Goal: Contribute content: Contribute content

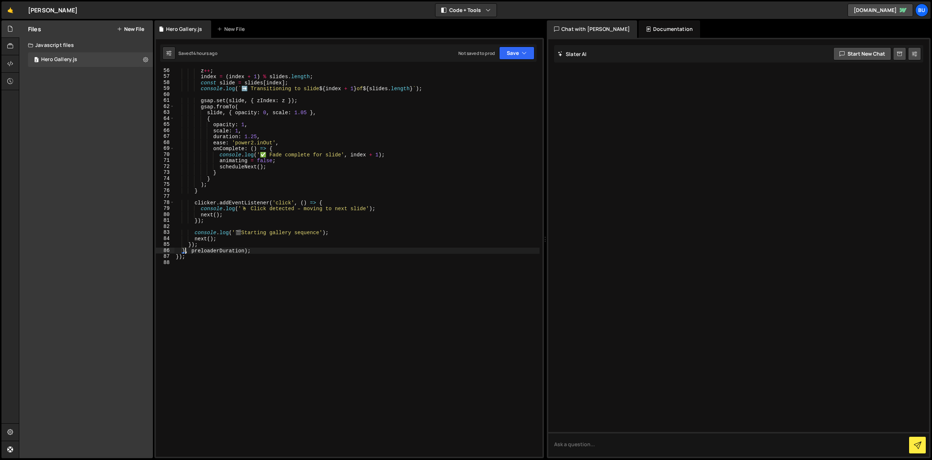
scroll to position [331, 0]
click at [256, 266] on div "z ++ ; index = ( index + 1 ) % slides . length ; const slide = slides [ index ]…" at bounding box center [356, 268] width 365 height 401
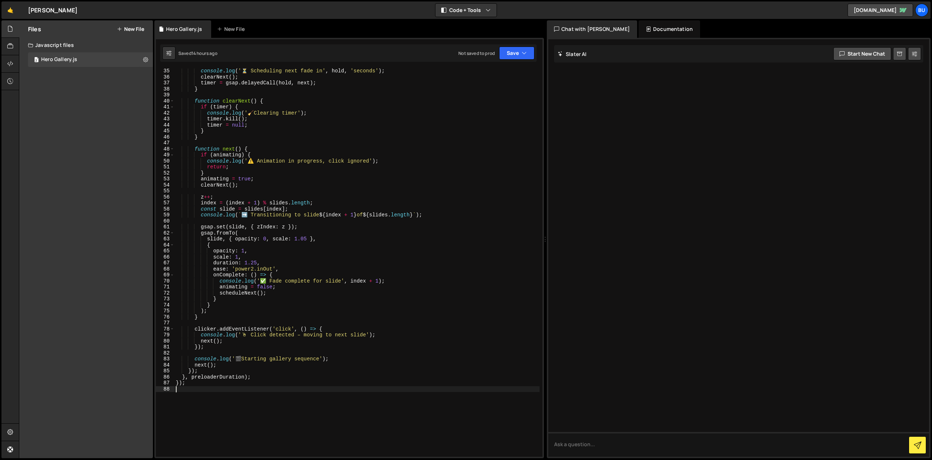
scroll to position [281, 0]
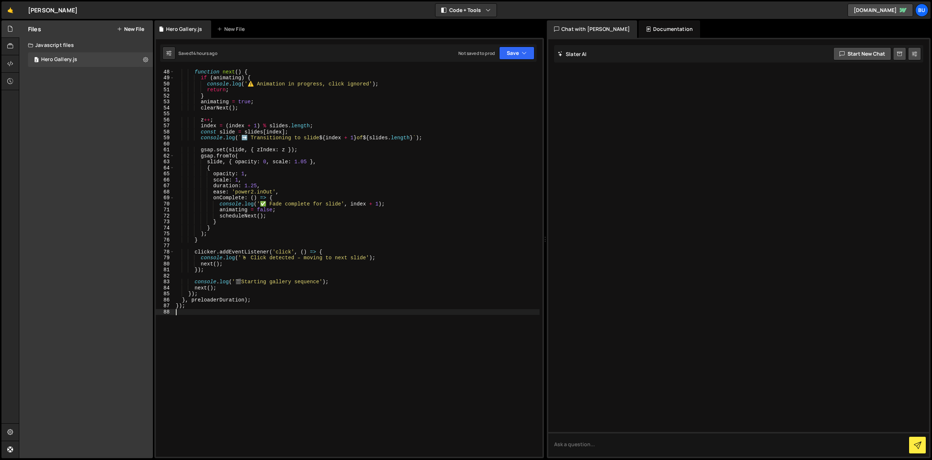
click at [138, 29] on button "New File" at bounding box center [130, 29] width 27 height 6
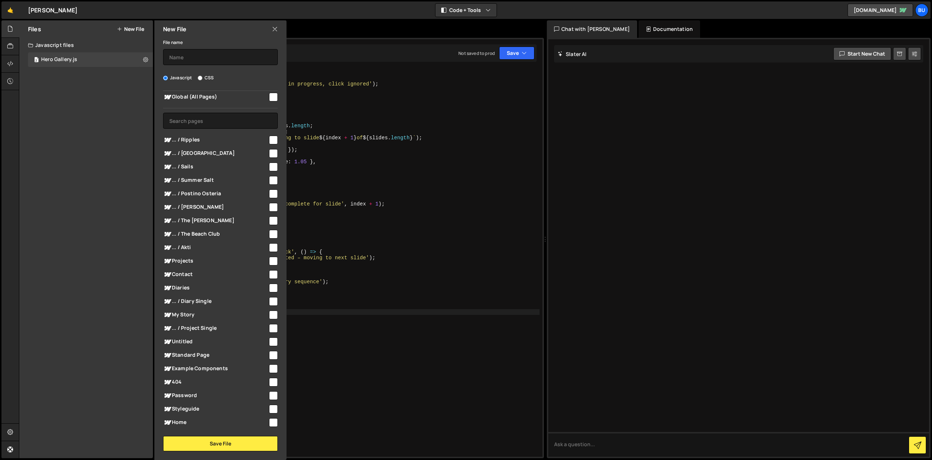
scroll to position [18, 0]
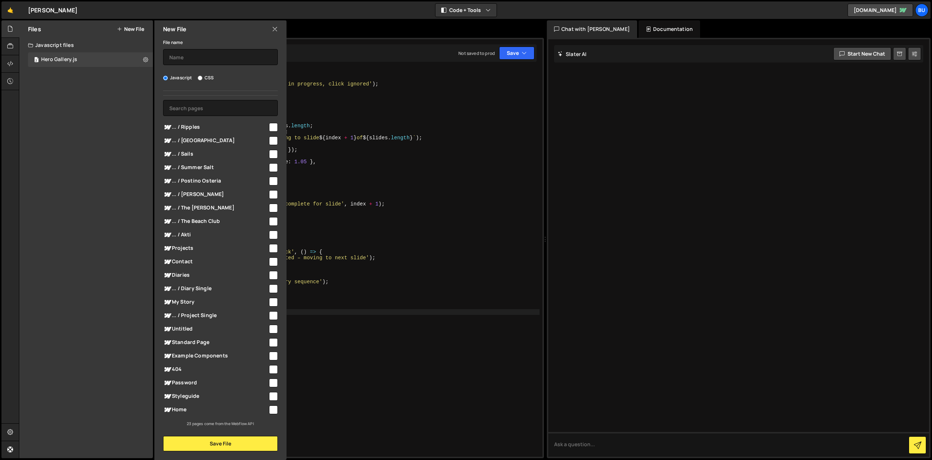
click at [194, 273] on span "Diaries" at bounding box center [215, 275] width 105 height 9
checkbox input "false"
click at [270, 288] on input "checkbox" at bounding box center [273, 289] width 9 height 9
checkbox input "true"
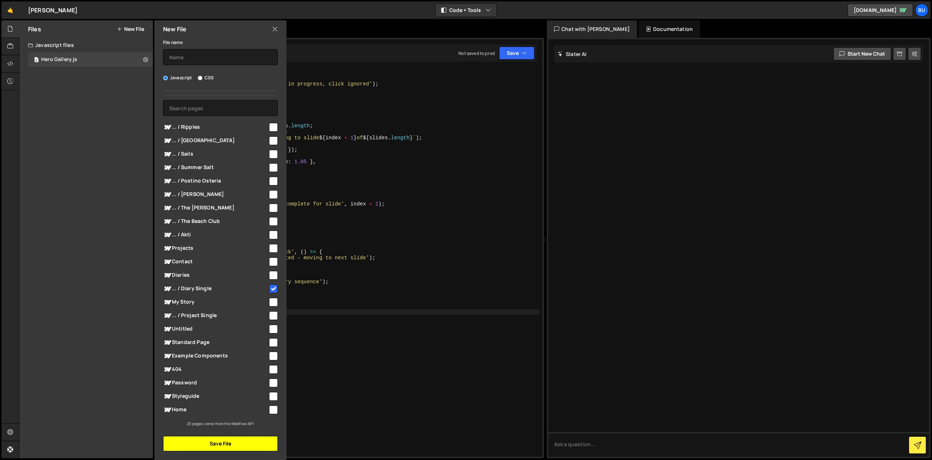
click at [229, 444] on button "Save File" at bounding box center [220, 443] width 115 height 15
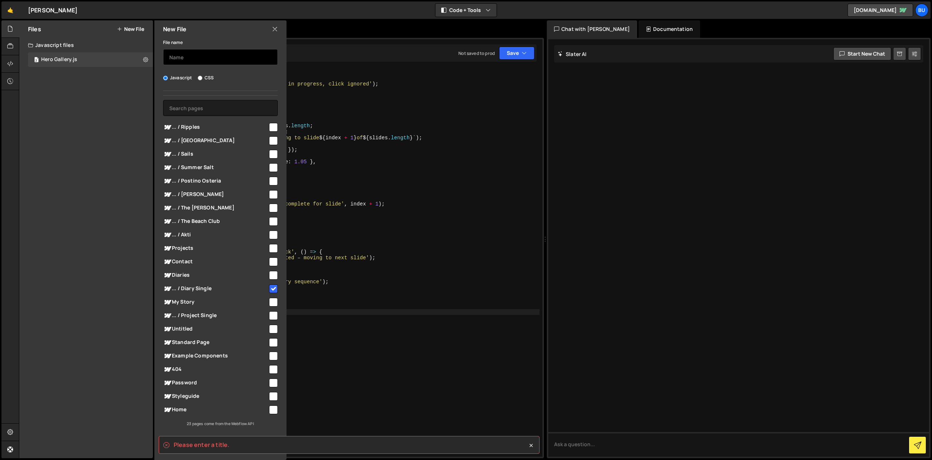
click at [201, 58] on input "text" at bounding box center [220, 57] width 115 height 16
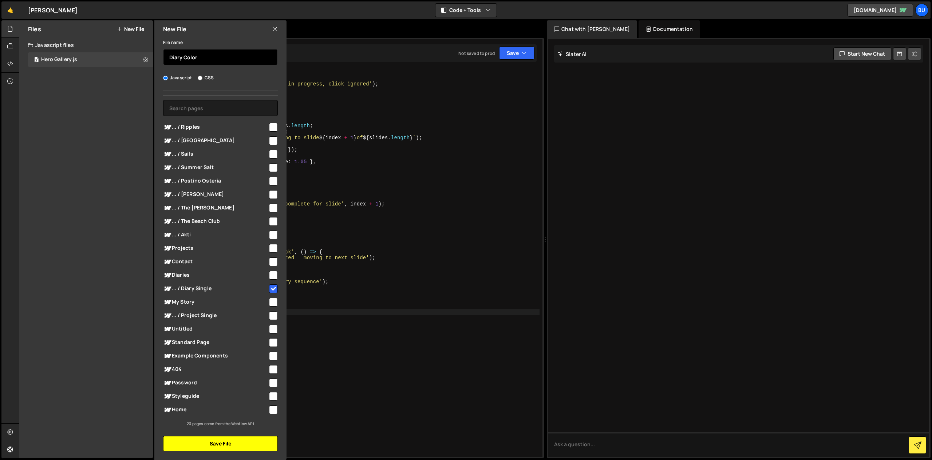
type input "Diary Color"
click at [232, 444] on button "Save File" at bounding box center [220, 443] width 115 height 15
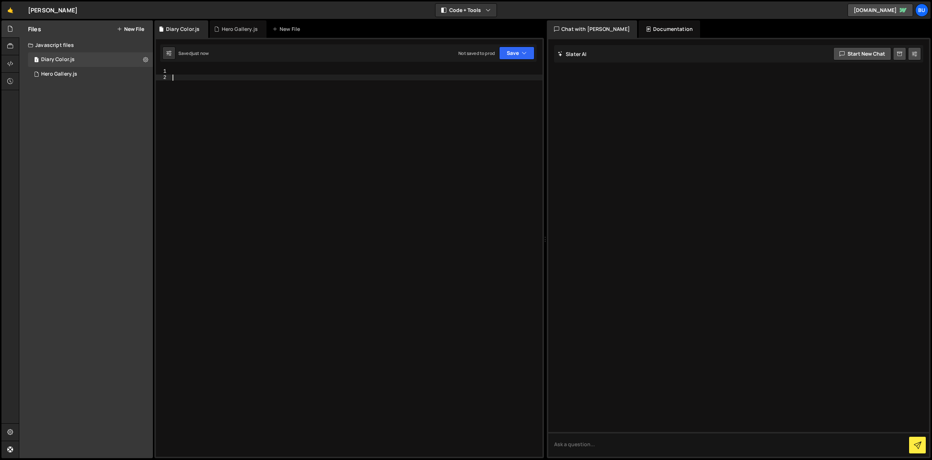
click at [191, 94] on div at bounding box center [356, 268] width 371 height 401
paste textarea "<script>"
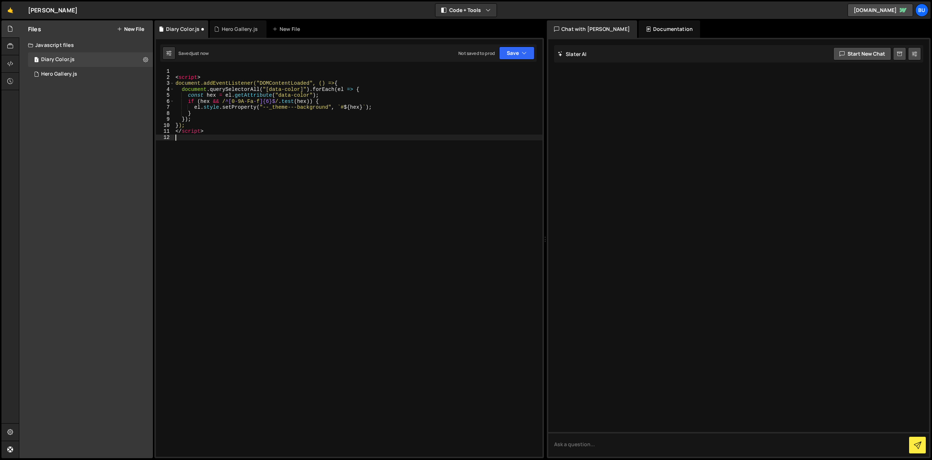
click at [201, 78] on div "< script > document.addEventListener("DOMContentLoaded", () => { document . que…" at bounding box center [358, 268] width 368 height 401
drag, startPoint x: 201, startPoint y: 78, endPoint x: 153, endPoint y: 59, distance: 51.0
click at [153, 59] on div "Files New File Javascript files 1 Diary Color.js 0 1 Hero Gallery.js 0 CSS file…" at bounding box center [475, 239] width 913 height 439
type textarea "<script>"
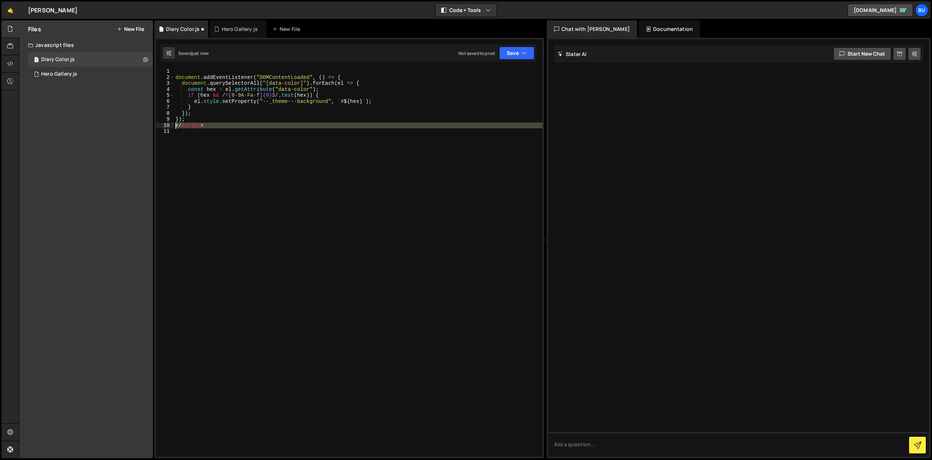
drag, startPoint x: 204, startPoint y: 126, endPoint x: 166, endPoint y: 123, distance: 37.9
click at [166, 123] on div "1 2 3 4 5 6 7 8 9 10 11 document . addEventListener ( "DOMContentLoaded" , ( ) …" at bounding box center [349, 262] width 387 height 389
type textarea "</script>"
type textarea "});"
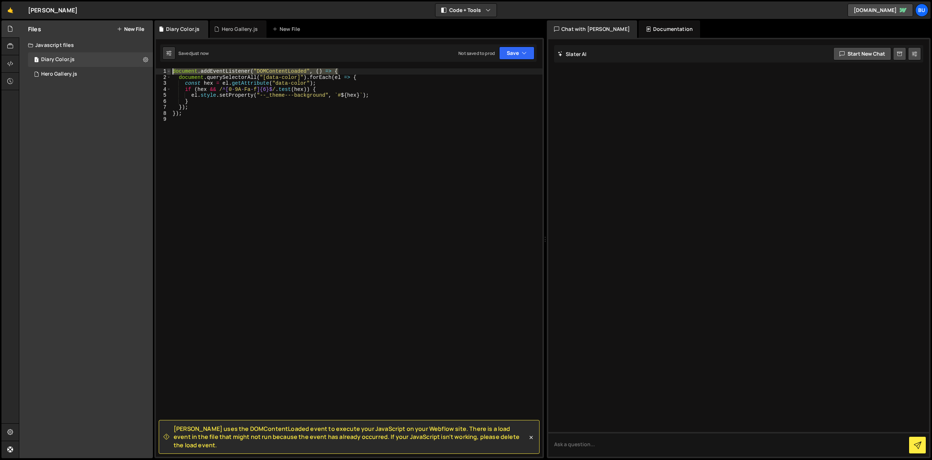
drag, startPoint x: 305, startPoint y: 71, endPoint x: 166, endPoint y: 70, distance: 138.3
click at [166, 70] on div "1 2 3 4 5 6 7 8 9 document . addEventListener ( "DOMContentLoaded" , ( ) => { d…" at bounding box center [349, 262] width 387 height 389
type textarea "document.addEventListener("DOMContentLoaded", () => {"
click at [205, 116] on div "document . querySelectorAll ( "[data-color]" ) . forEach ( el => { const hex = …" at bounding box center [356, 268] width 371 height 401
type textarea "}"
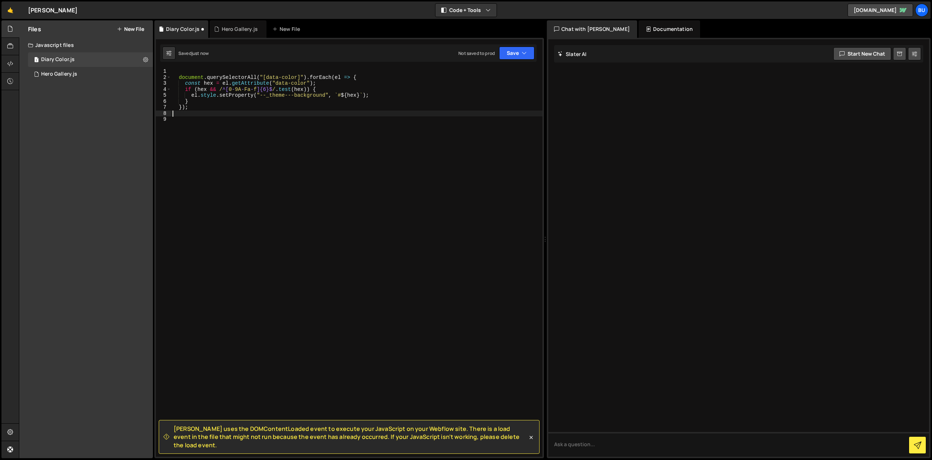
type textarea "});"
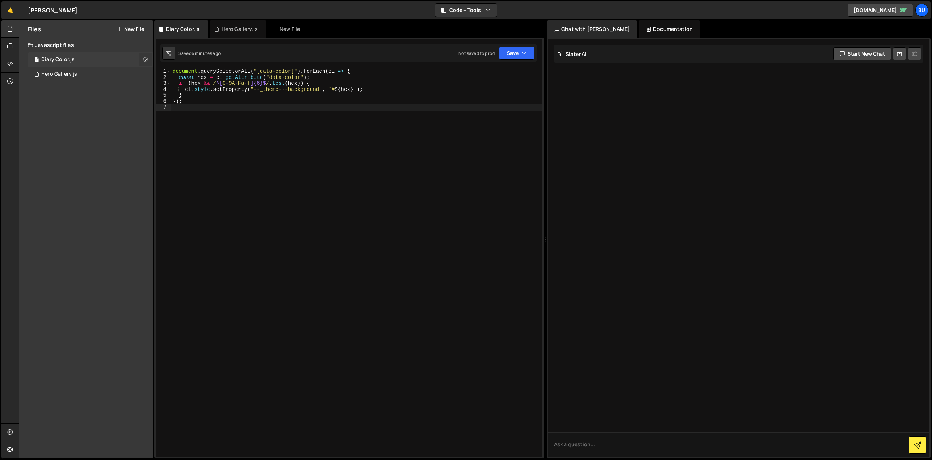
click at [147, 57] on icon at bounding box center [145, 59] width 5 height 7
click at [180, 73] on button "Edit File Settings" at bounding box center [189, 75] width 71 height 15
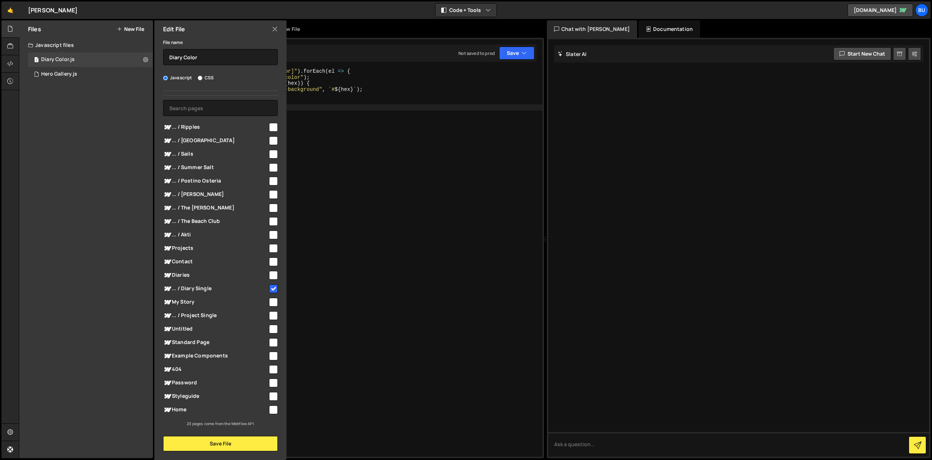
click at [271, 289] on input "checkbox" at bounding box center [273, 289] width 9 height 9
checkbox input "false"
click at [251, 445] on button "Save File" at bounding box center [220, 443] width 115 height 15
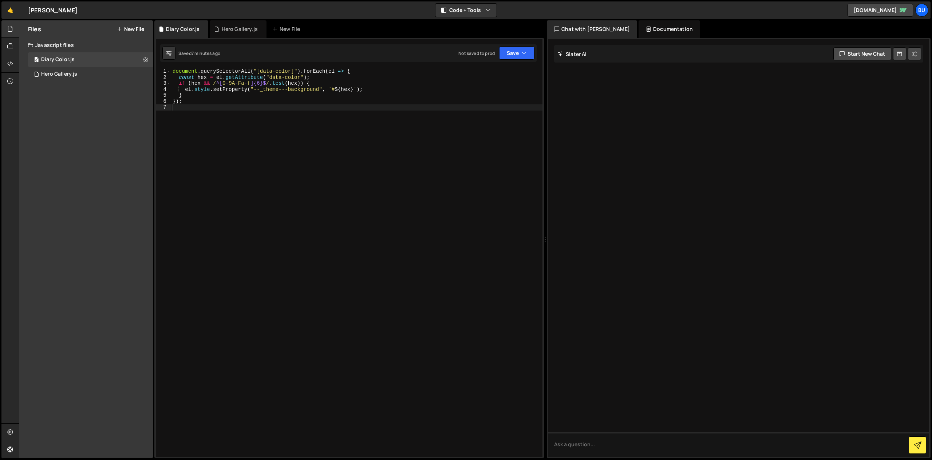
click at [272, 144] on div "document . querySelectorAll ( "[data-color]" ) . forEach ( el => { const hex = …" at bounding box center [356, 268] width 371 height 401
click at [55, 121] on div "Files New File Javascript files 0 Diary Color.js 0 1 Hero Gallery.js 0 CSS file…" at bounding box center [86, 239] width 134 height 438
click at [436, 128] on div "document . querySelectorAll ( "[data-color]" ) . forEach ( el => { const hex = …" at bounding box center [356, 268] width 371 height 401
